Goal: Transaction & Acquisition: Purchase product/service

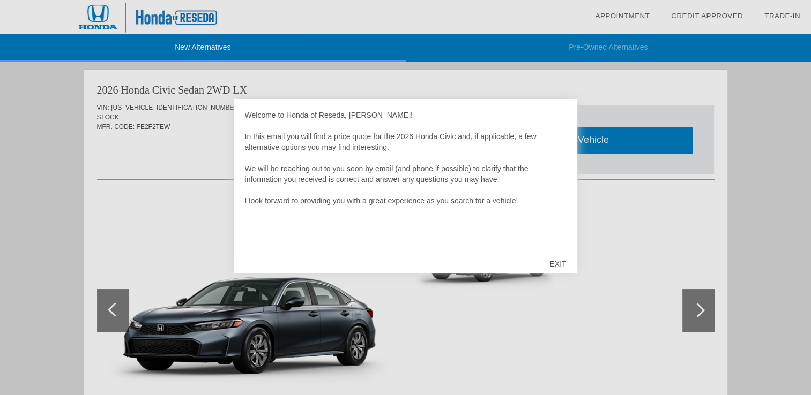
click at [560, 263] on div "EXIT" at bounding box center [557, 264] width 38 height 32
click at [553, 261] on div "EXIT" at bounding box center [557, 264] width 38 height 32
